Goal: Task Accomplishment & Management: Manage account settings

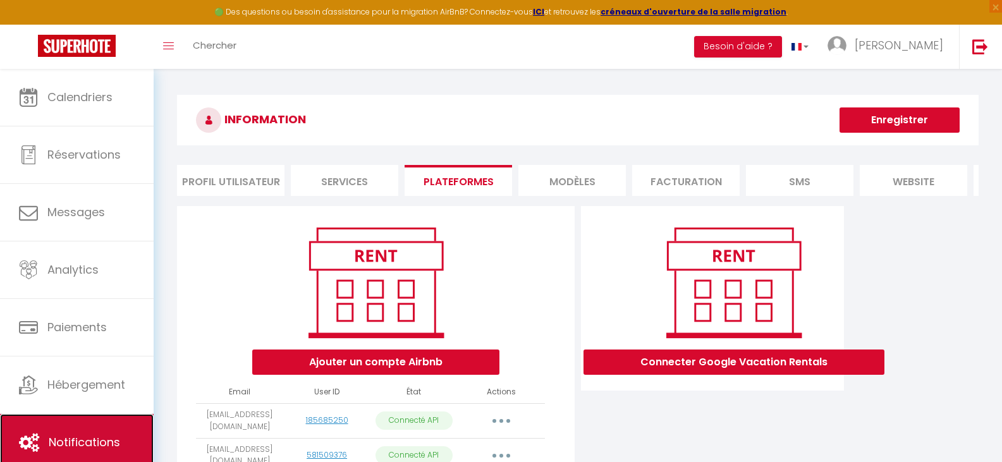
scroll to position [853, 0]
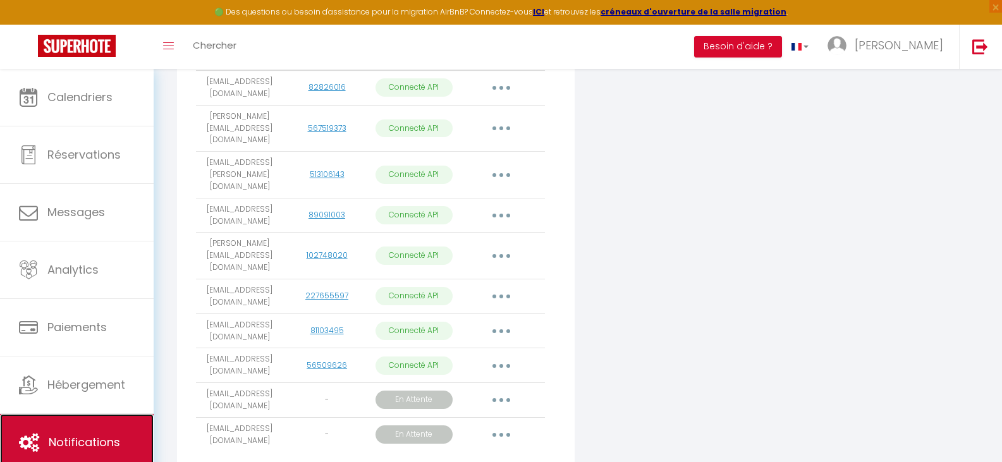
click at [61, 433] on link "Notifications" at bounding box center [77, 442] width 154 height 57
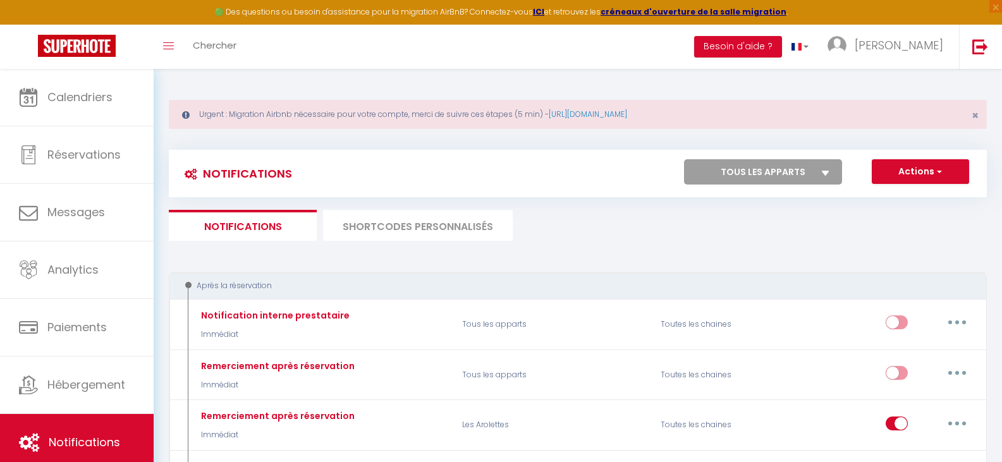
select select
checkbox input "false"
select select
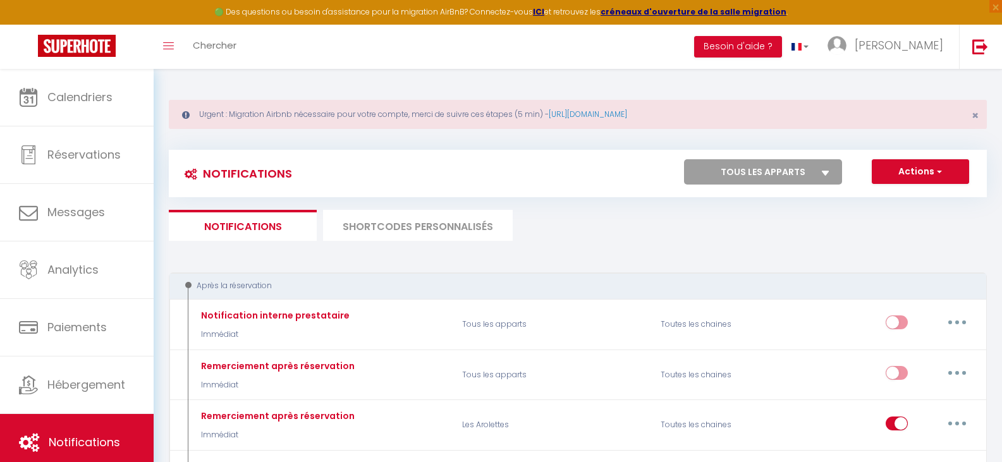
checkbox input "false"
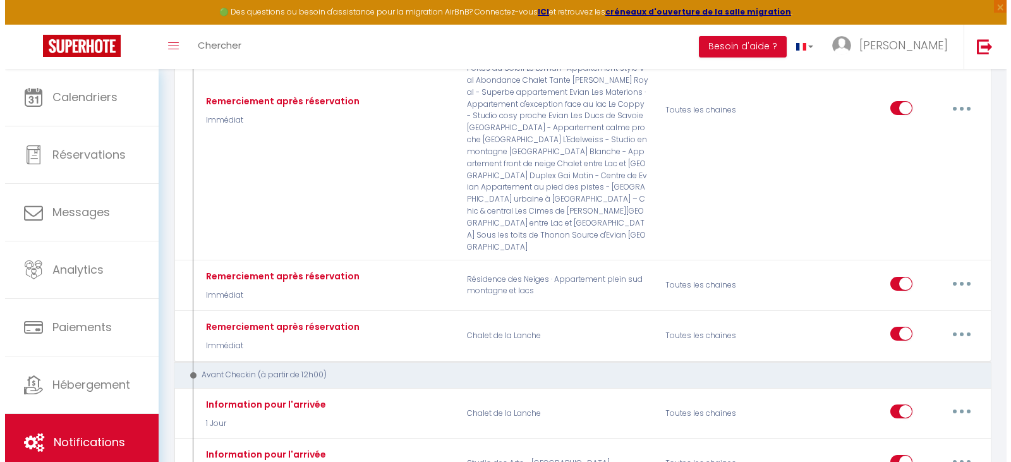
scroll to position [758, 0]
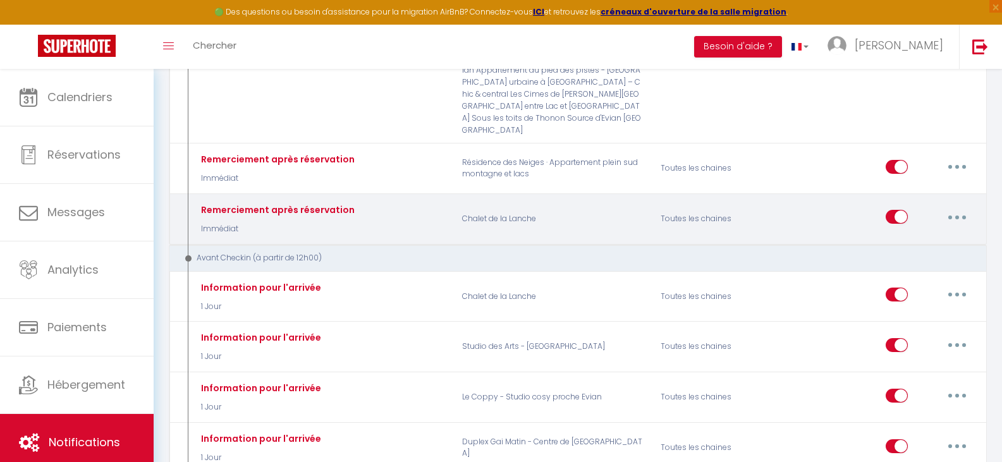
click at [957, 216] on icon "button" at bounding box center [957, 218] width 4 height 4
click at [918, 235] on link "Editer" at bounding box center [924, 245] width 94 height 21
type input "Remerciement après réservation"
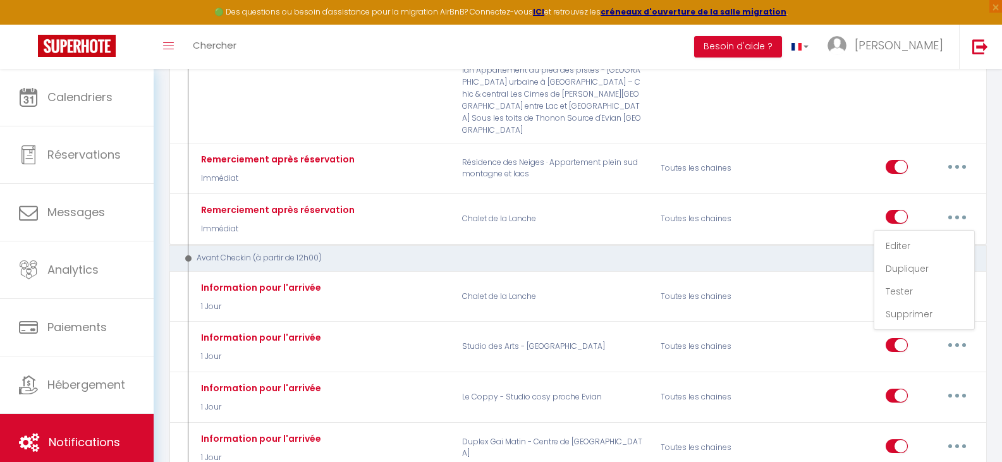
select select "Immédiat"
select select "if_booking_is_paid"
checkbox input "true"
checkbox input "false"
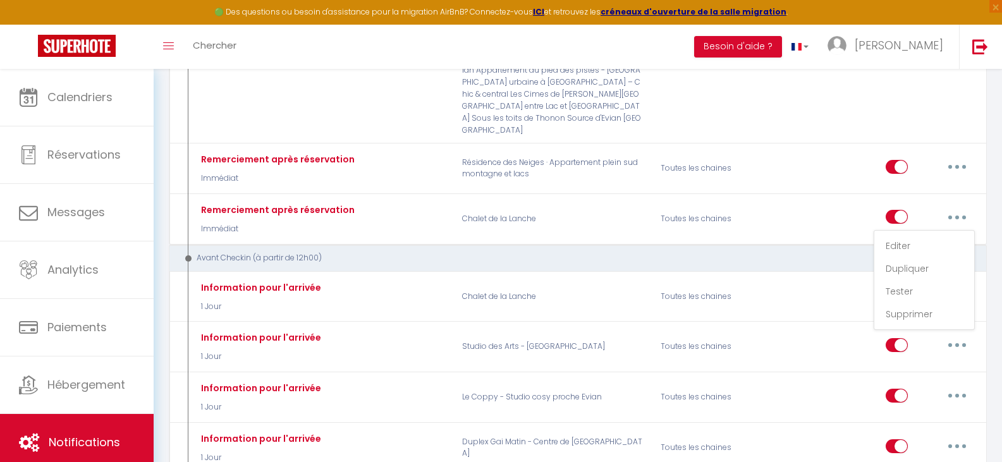
radio input "true"
type input "Votre réservation à [RENTAL:CITY]"
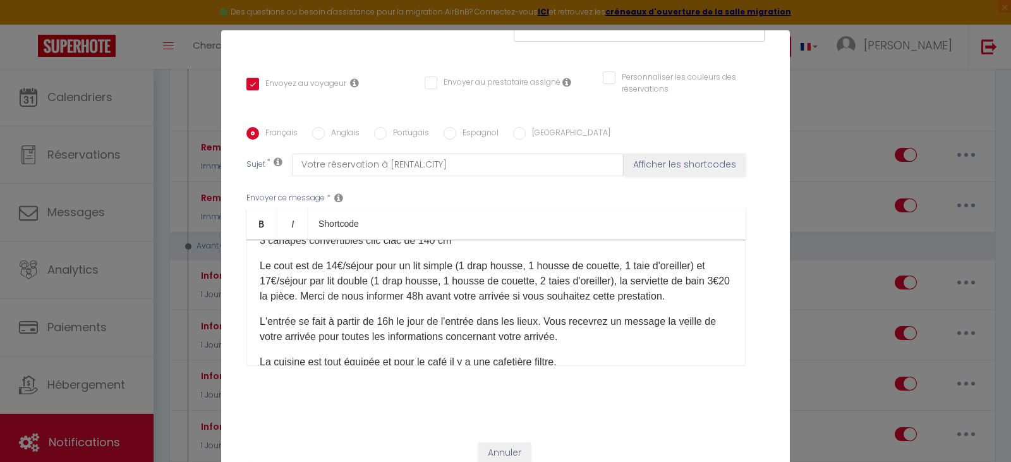
scroll to position [129, 0]
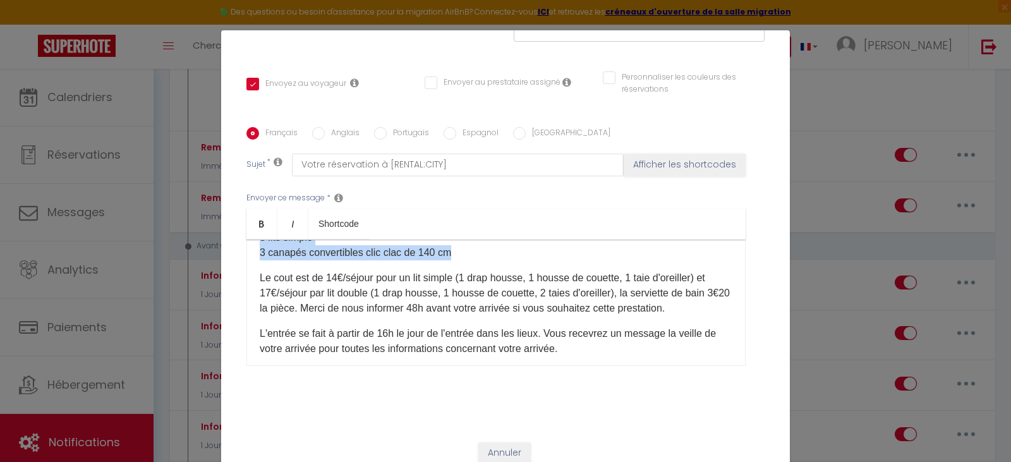
drag, startPoint x: 253, startPoint y: 302, endPoint x: 453, endPoint y: 281, distance: 200.2
click at [453, 281] on div "Bonjour Merci pour la réservation de notre chalet. Voici quelques informations …" at bounding box center [495, 303] width 499 height 126
copy p "Dans le chalet vous avez 7 chambres et une mezzanine avec 22 couchages répartis…"
